Goal: Check status: Check status

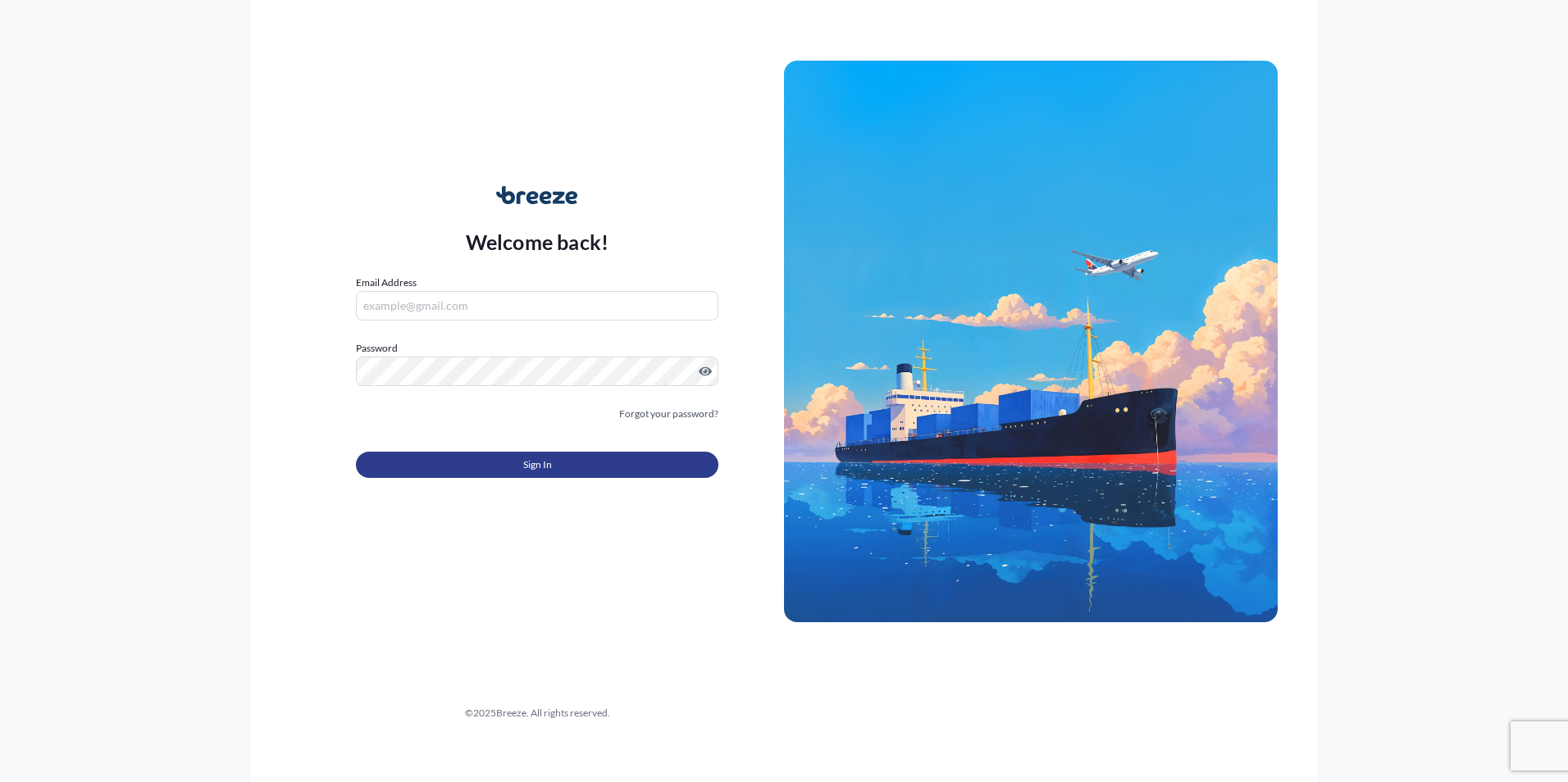
type input "[PERSON_NAME][EMAIL_ADDRESS][DOMAIN_NAME]"
click at [577, 467] on button "Sign In" at bounding box center [537, 465] width 363 height 26
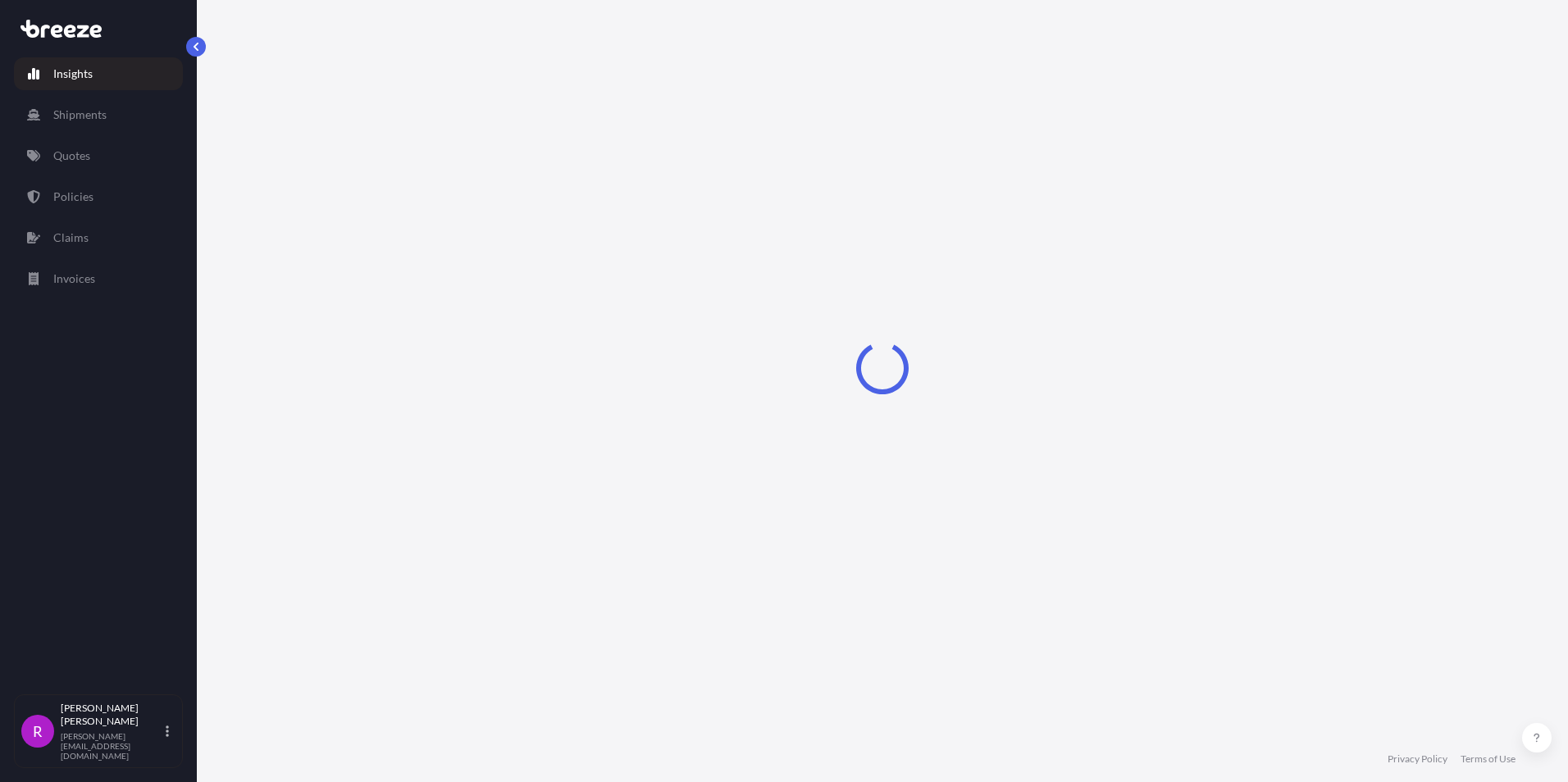
select select "2025"
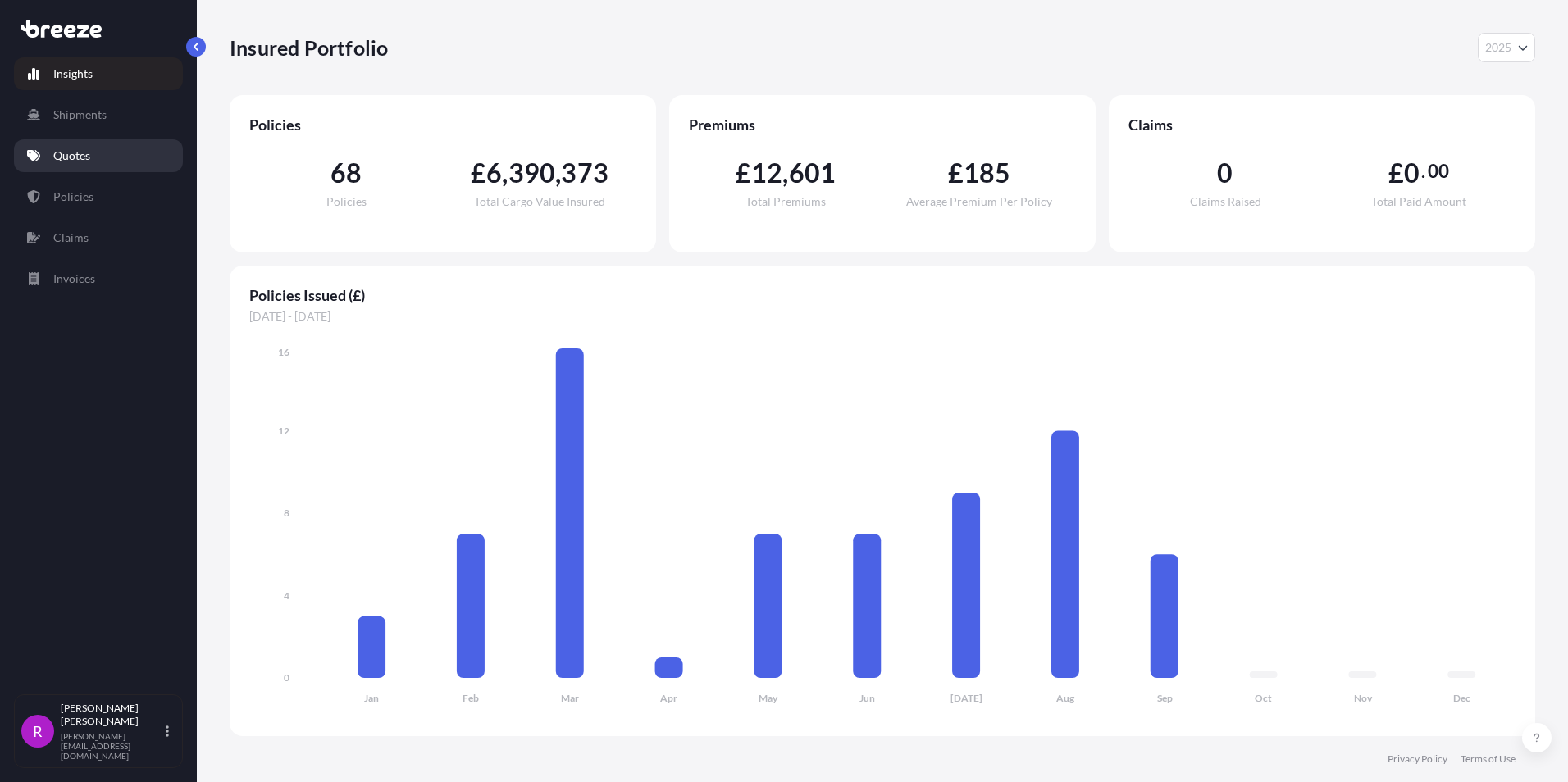
click at [99, 156] on link "Quotes" at bounding box center [98, 156] width 169 height 33
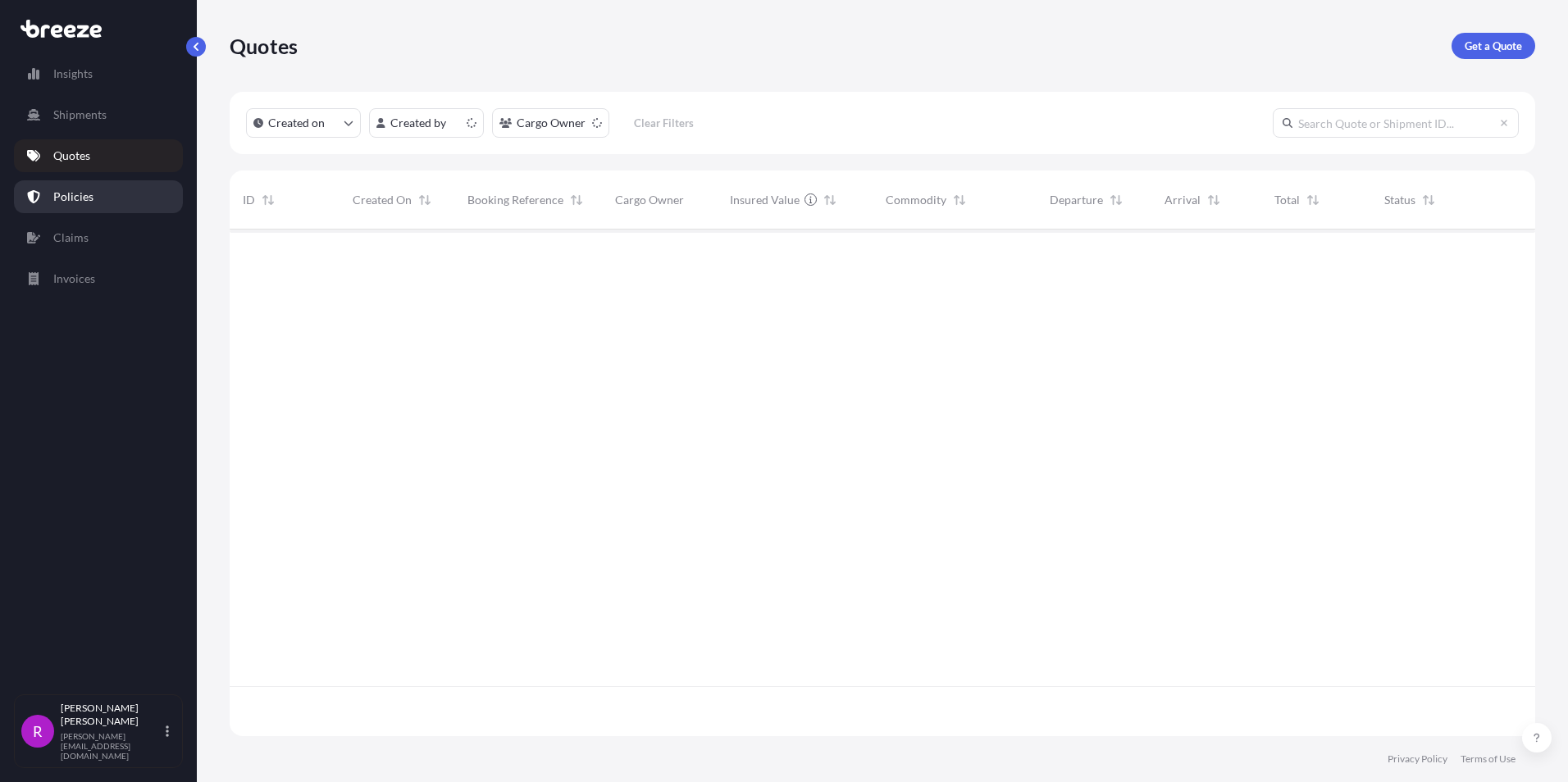
scroll to position [503, 1294]
click at [73, 206] on link "Policies" at bounding box center [98, 197] width 169 height 33
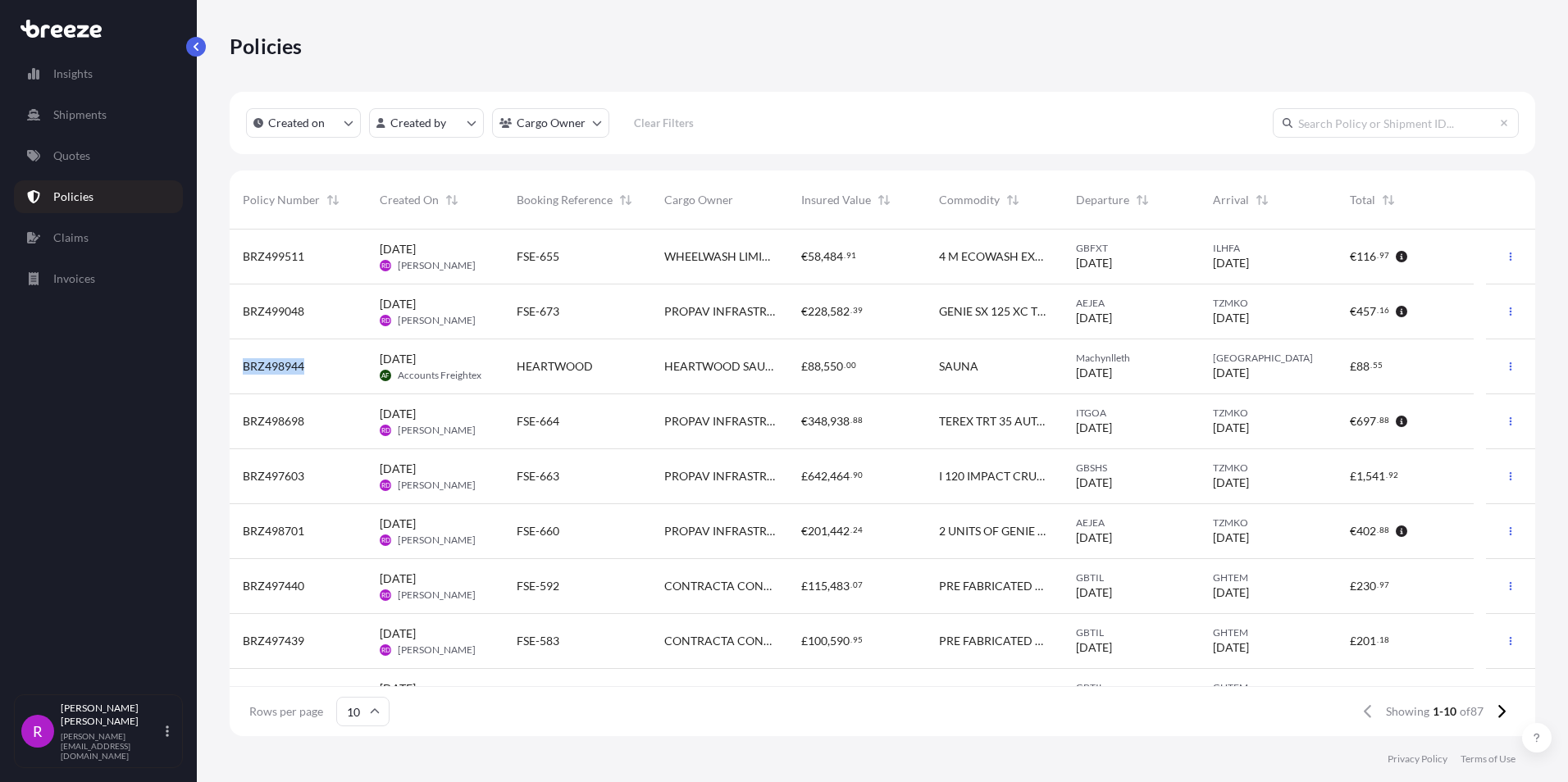
drag, startPoint x: 317, startPoint y: 364, endPoint x: 240, endPoint y: 363, distance: 77.0
click at [240, 363] on div "BRZ498944" at bounding box center [298, 366] width 137 height 55
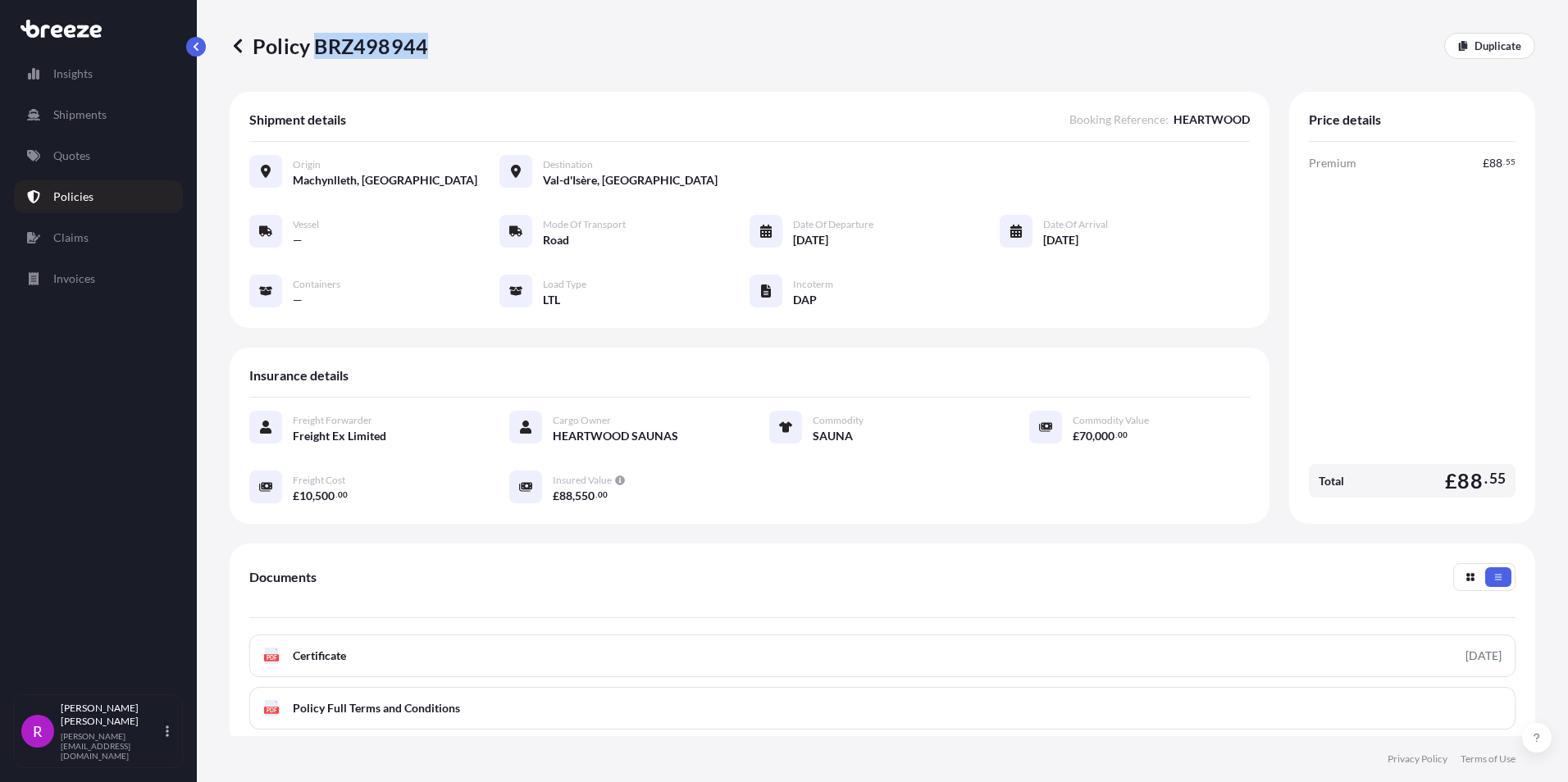
drag, startPoint x: 314, startPoint y: 43, endPoint x: 421, endPoint y: 44, distance: 107.0
click at [421, 44] on p "Policy BRZ498944" at bounding box center [329, 46] width 198 height 26
copy p "BRZ498944"
